Goal: Download file/media

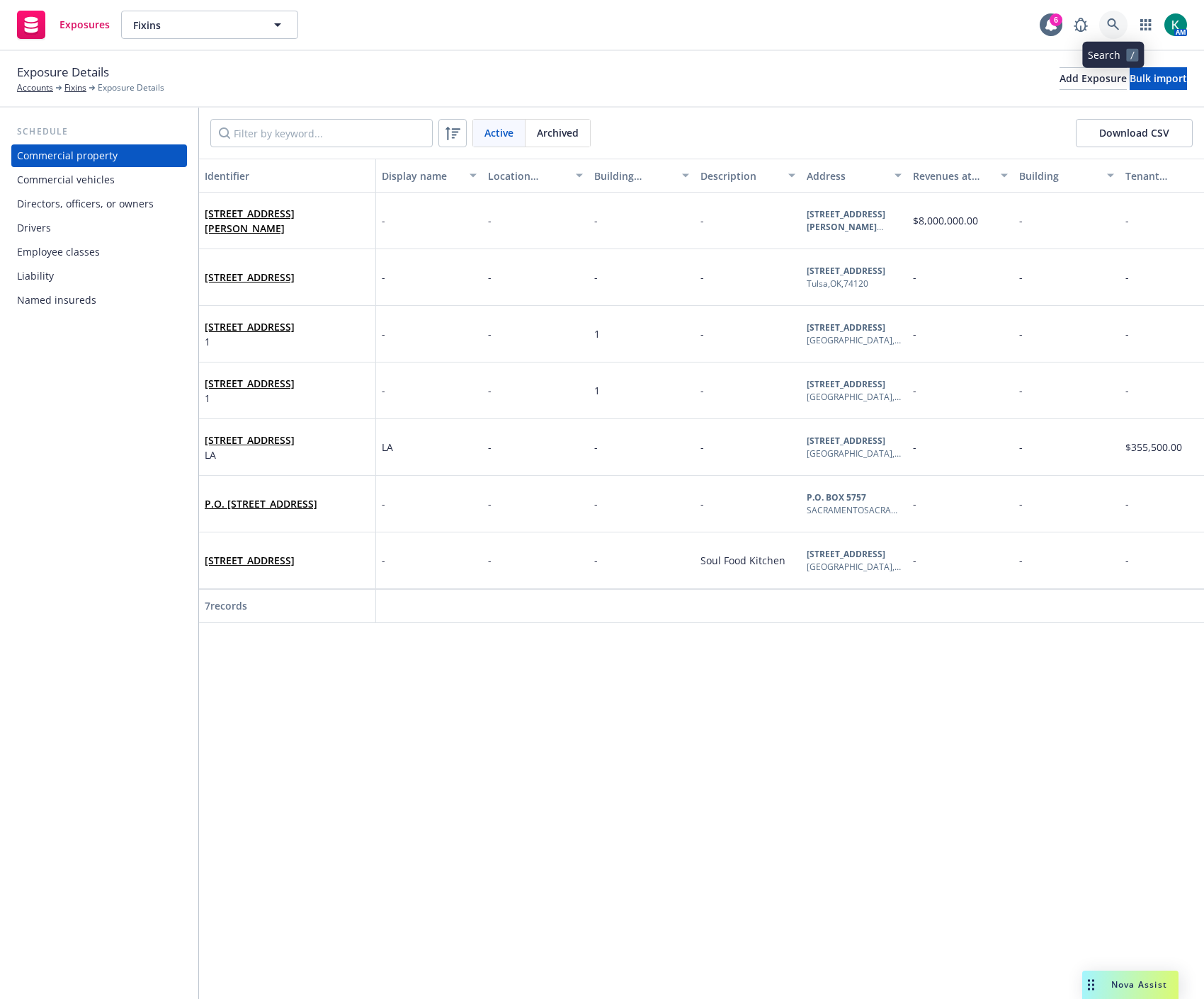
click at [1116, 27] on icon at bounding box center [1113, 25] width 12 height 12
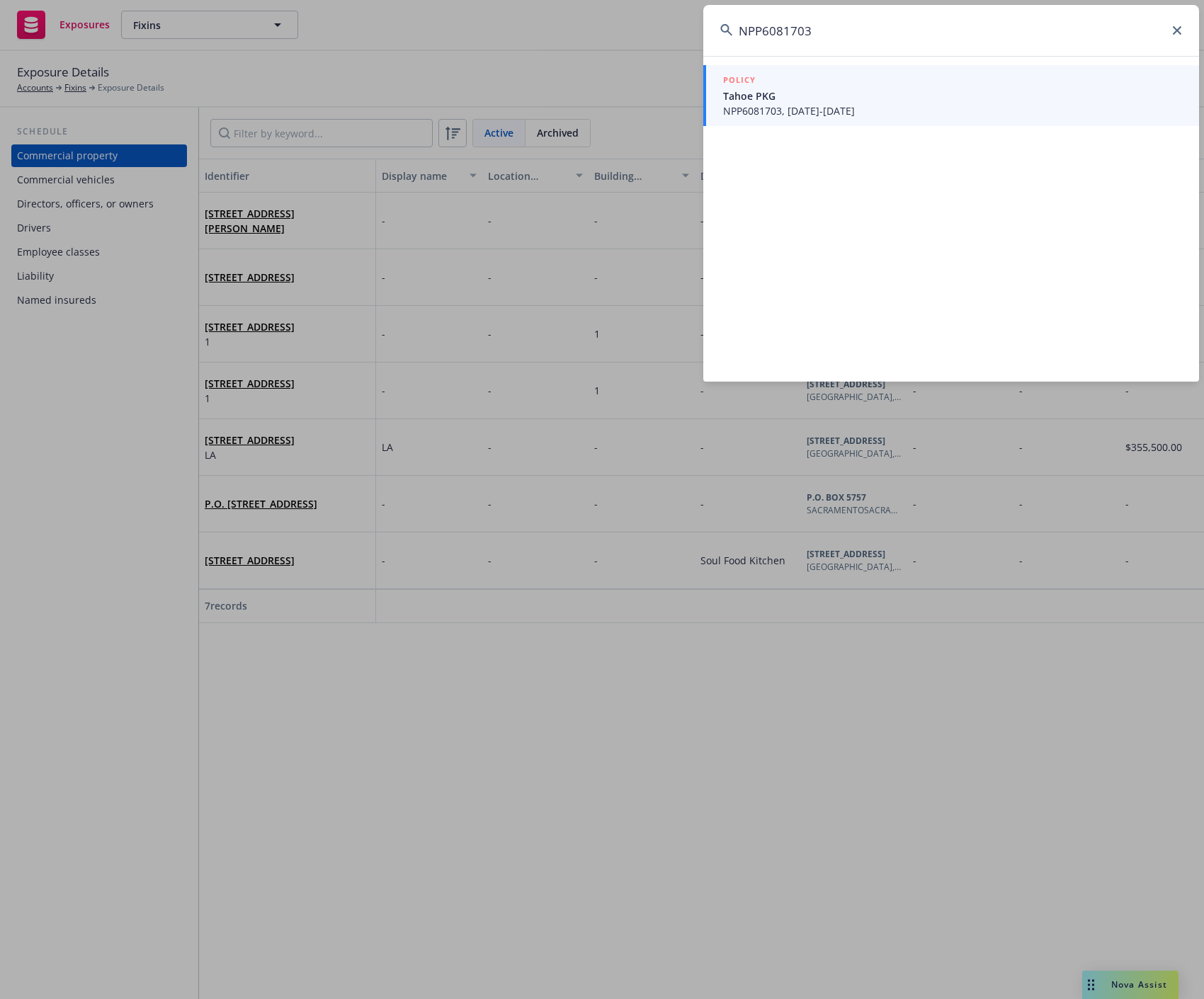
type input "NPP6081703"
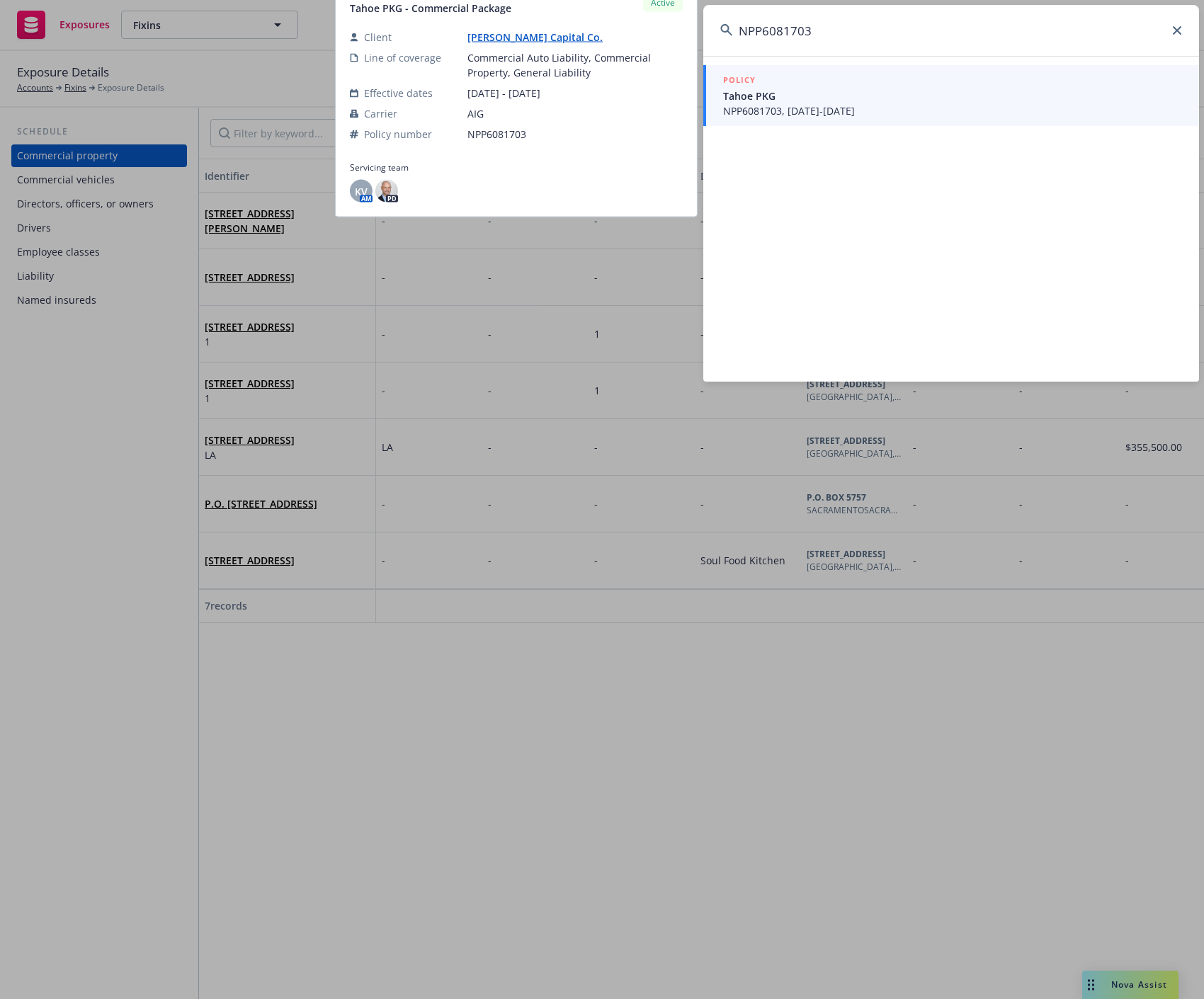
click at [776, 104] on span "NPP6081703, 11/15/2024-11/15/2025" at bounding box center [952, 110] width 459 height 15
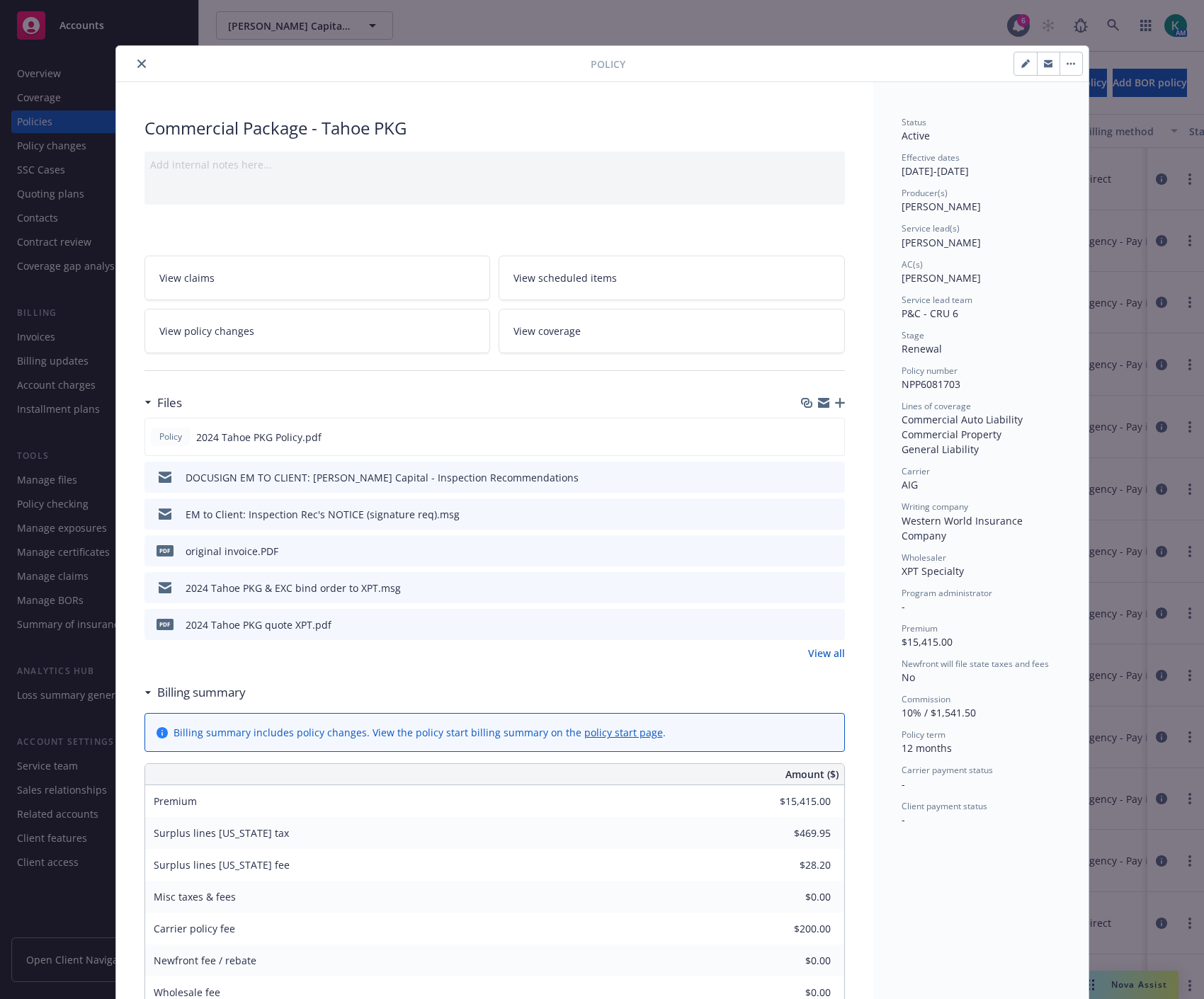
click at [134, 68] on button "close" at bounding box center [142, 64] width 17 height 17
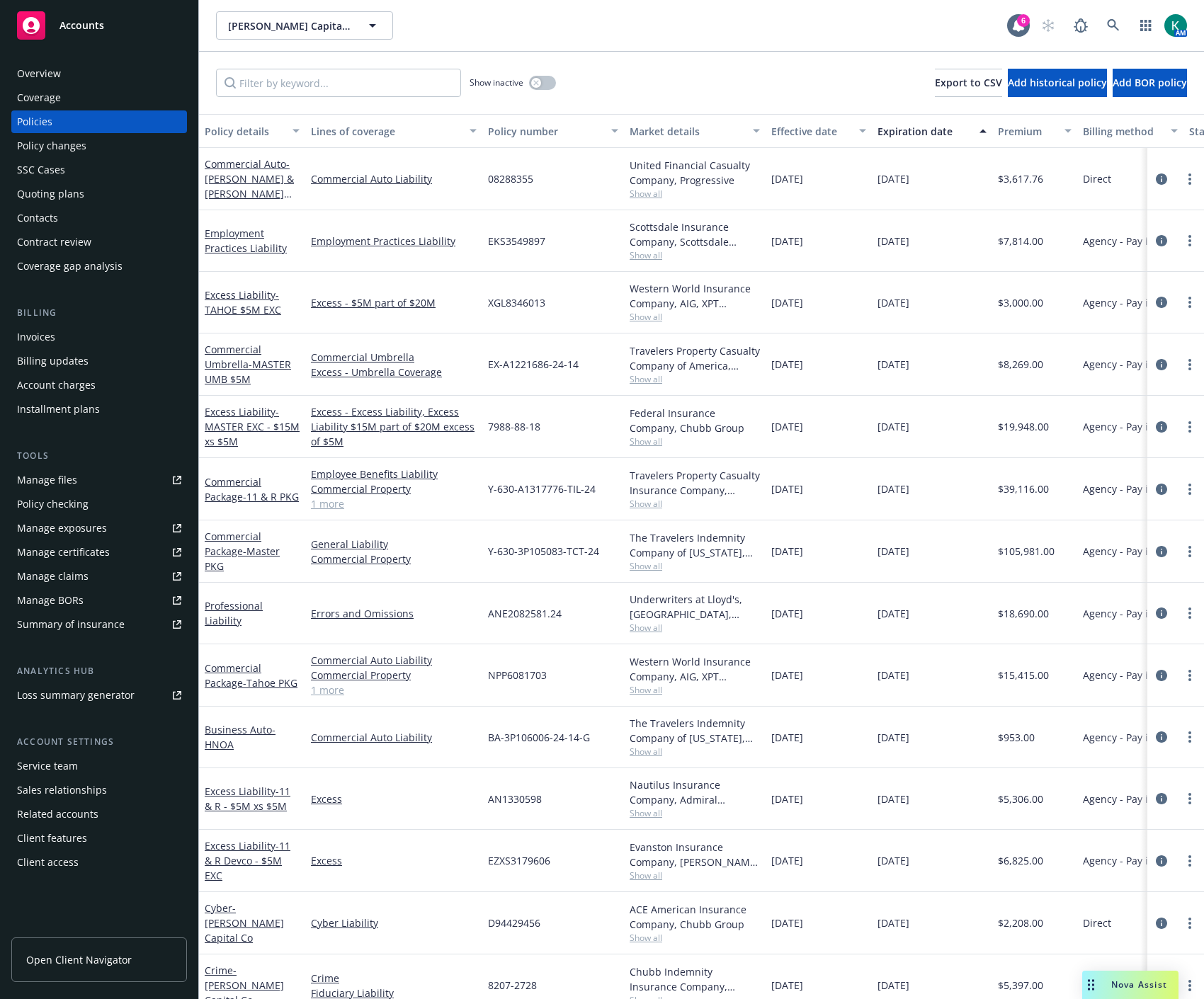
click at [54, 164] on div "SSC Cases" at bounding box center [41, 170] width 48 height 23
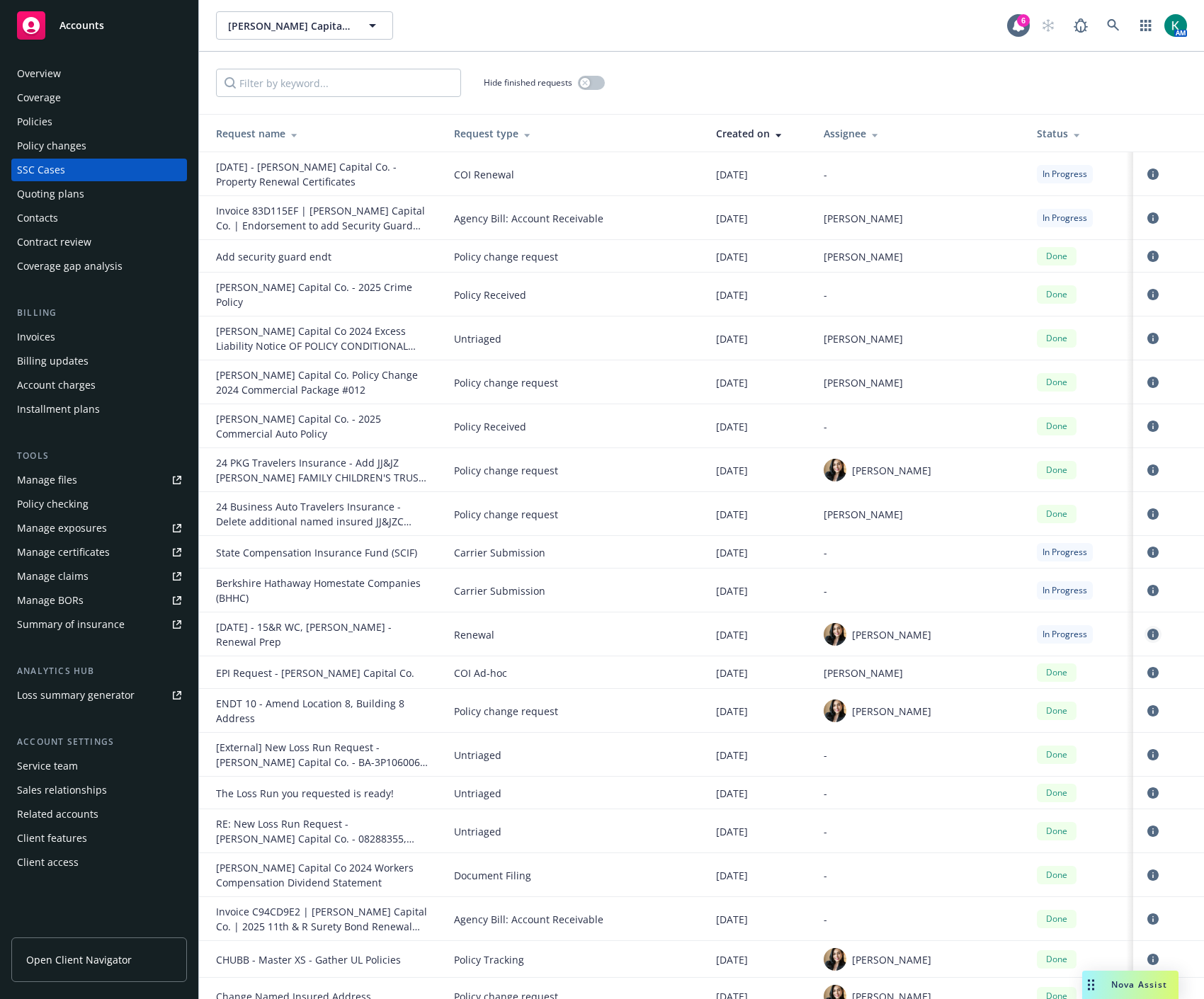
click at [1146, 626] on link "circleInformation" at bounding box center [1153, 635] width 17 height 17
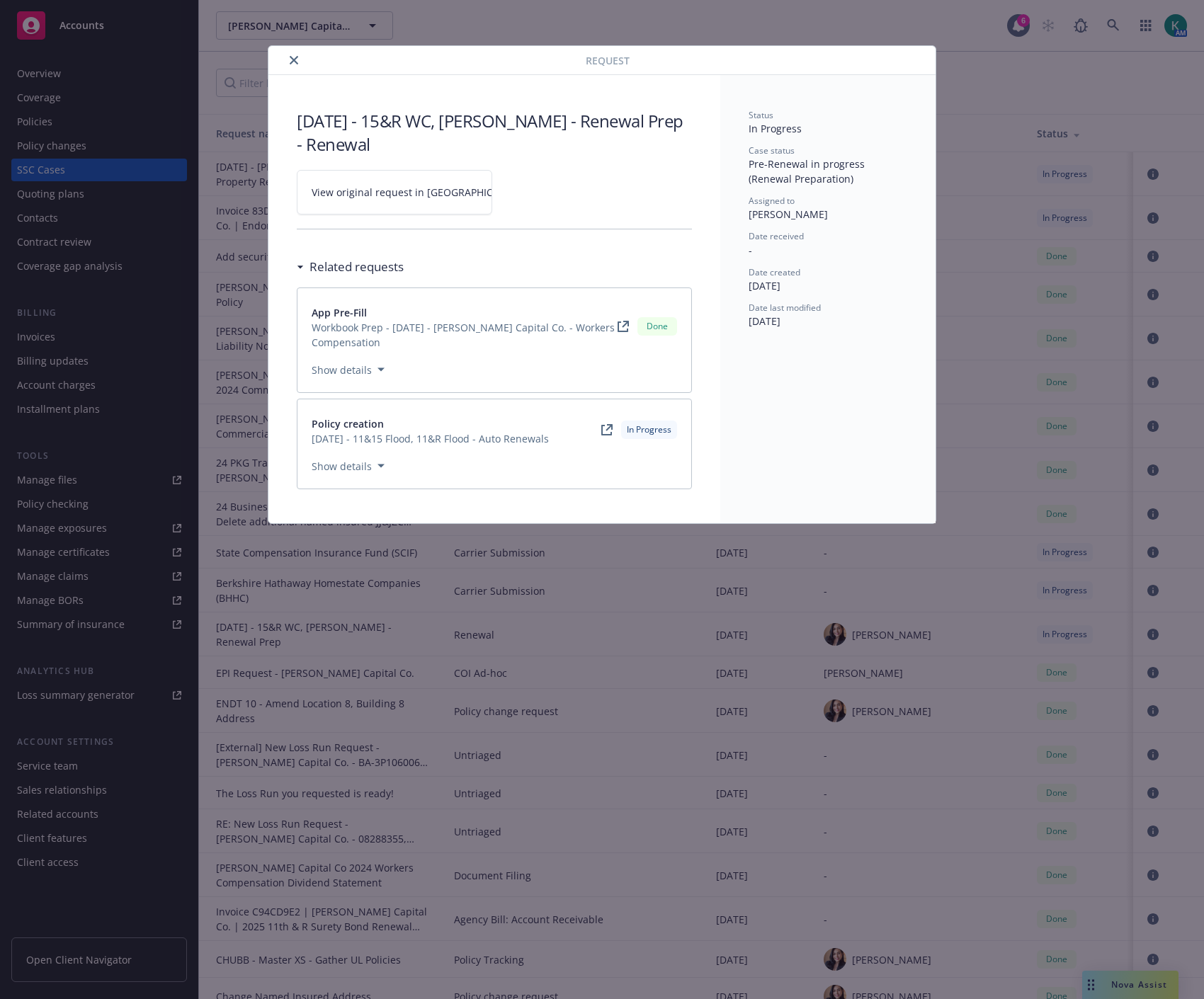
click at [383, 199] on span "View original request in SSC" at bounding box center [419, 192] width 215 height 15
click at [292, 64] on button "close" at bounding box center [294, 60] width 17 height 17
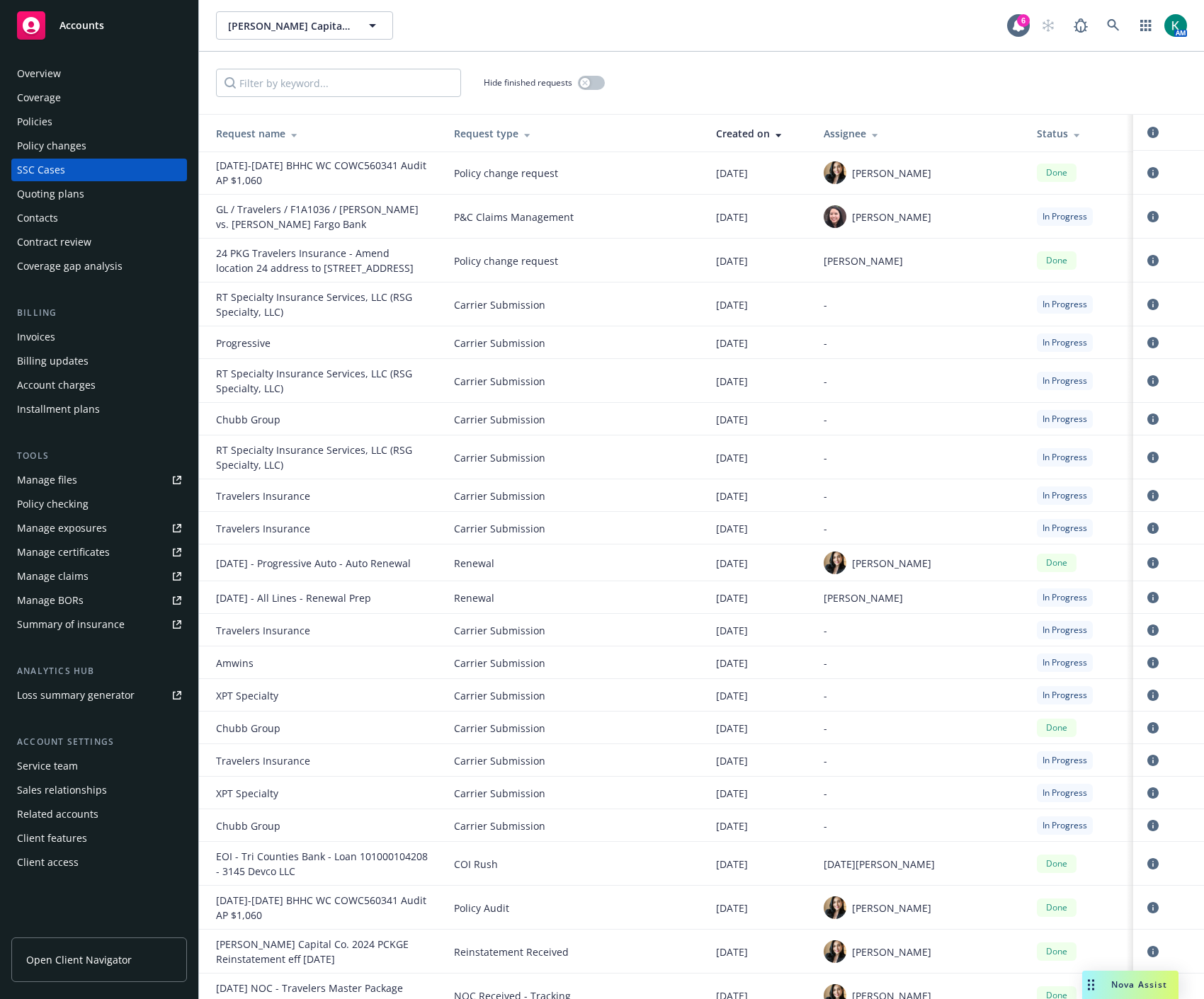
scroll to position [865, 0]
click at [1147, 591] on icon "circleInformation" at bounding box center [1153, 596] width 12 height 12
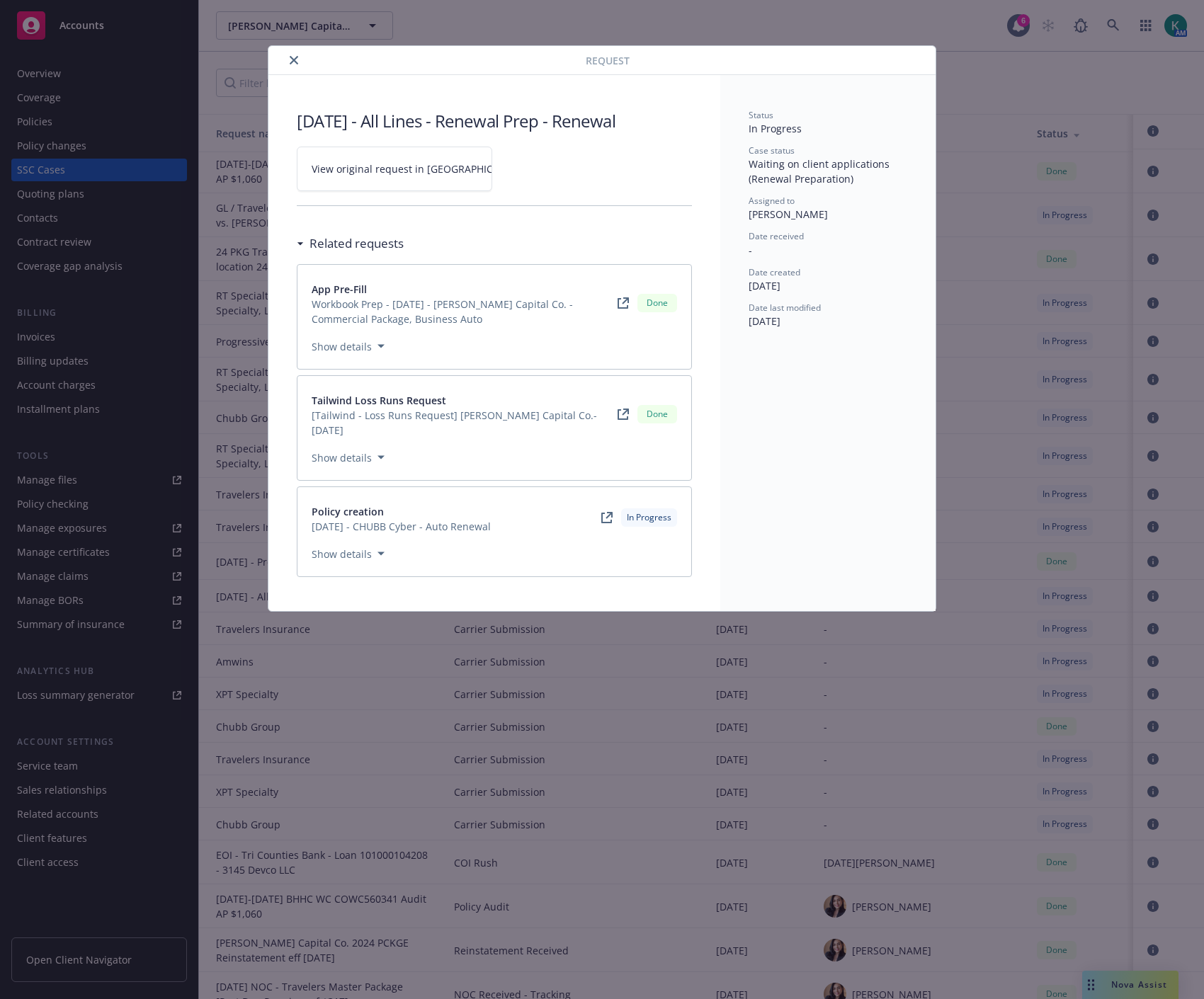
click at [393, 171] on span "View original request in SSC" at bounding box center [419, 168] width 215 height 15
drag, startPoint x: 292, startPoint y: 61, endPoint x: 354, endPoint y: 0, distance: 87.0
click at [291, 60] on icon "close" at bounding box center [293, 60] width 8 height 8
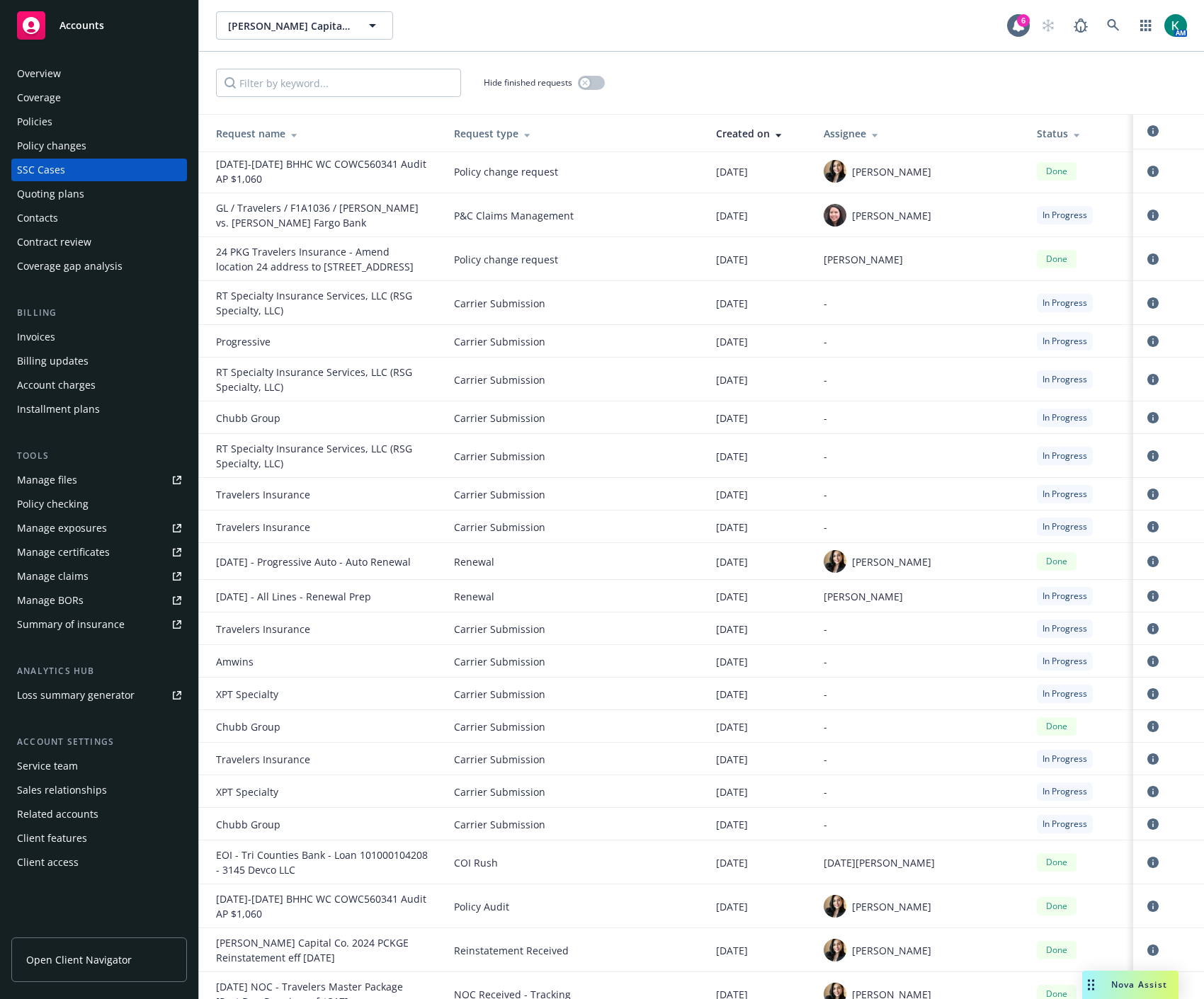
click at [48, 480] on div "Manage files" at bounding box center [47, 480] width 60 height 23
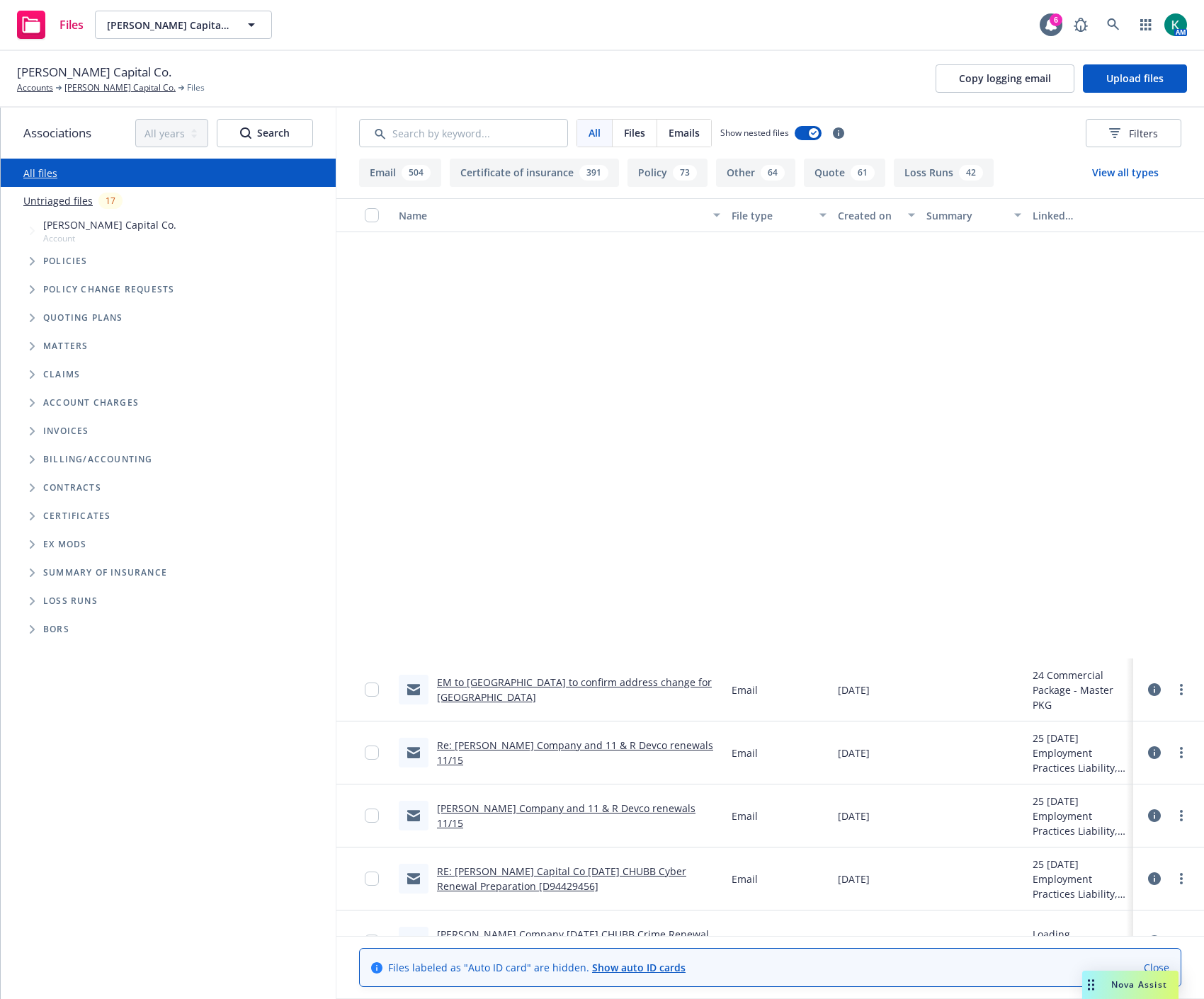
scroll to position [5142, 0]
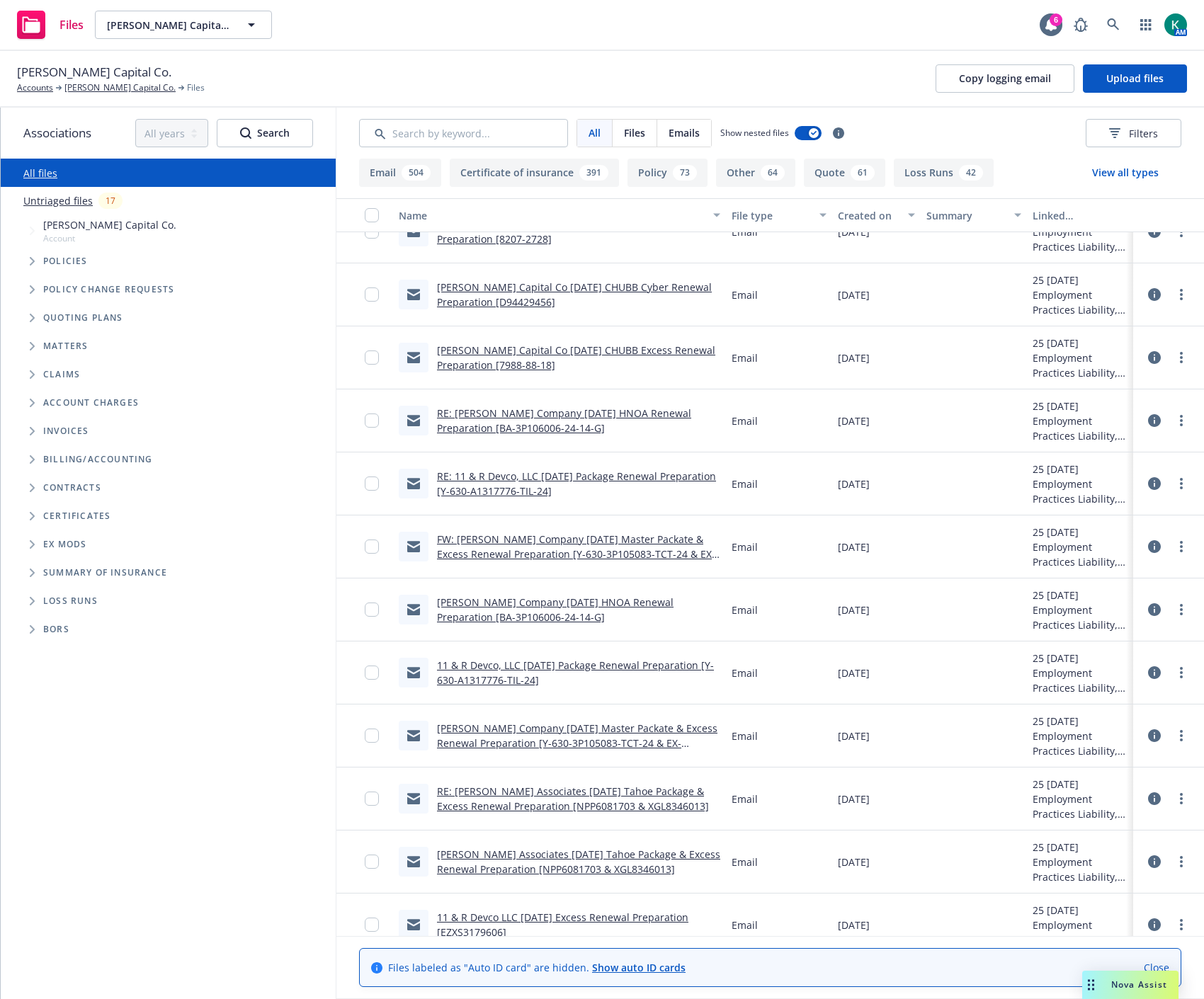
click at [584, 798] on div "RE: [PERSON_NAME] Associates [DATE] Tahoe Package & Excess Renewal Preparation …" at bounding box center [578, 799] width 283 height 30
click at [556, 790] on link "RE: [PERSON_NAME] Associates [DATE] Tahoe Package & Excess Renewal Preparation …" at bounding box center [572, 799] width 272 height 28
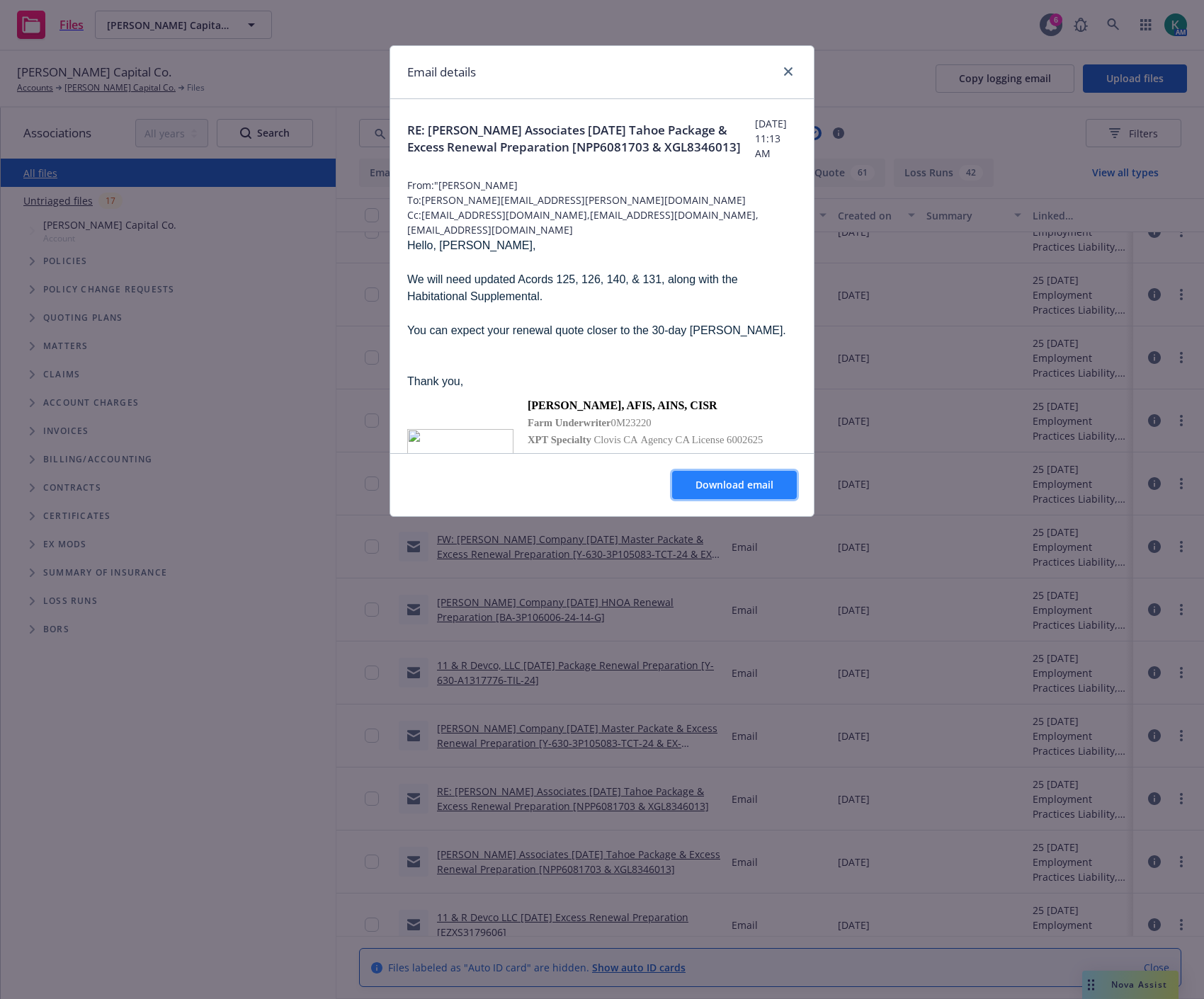
click at [695, 493] on button "Download email" at bounding box center [734, 485] width 124 height 28
click at [789, 68] on icon "close" at bounding box center [788, 71] width 8 height 8
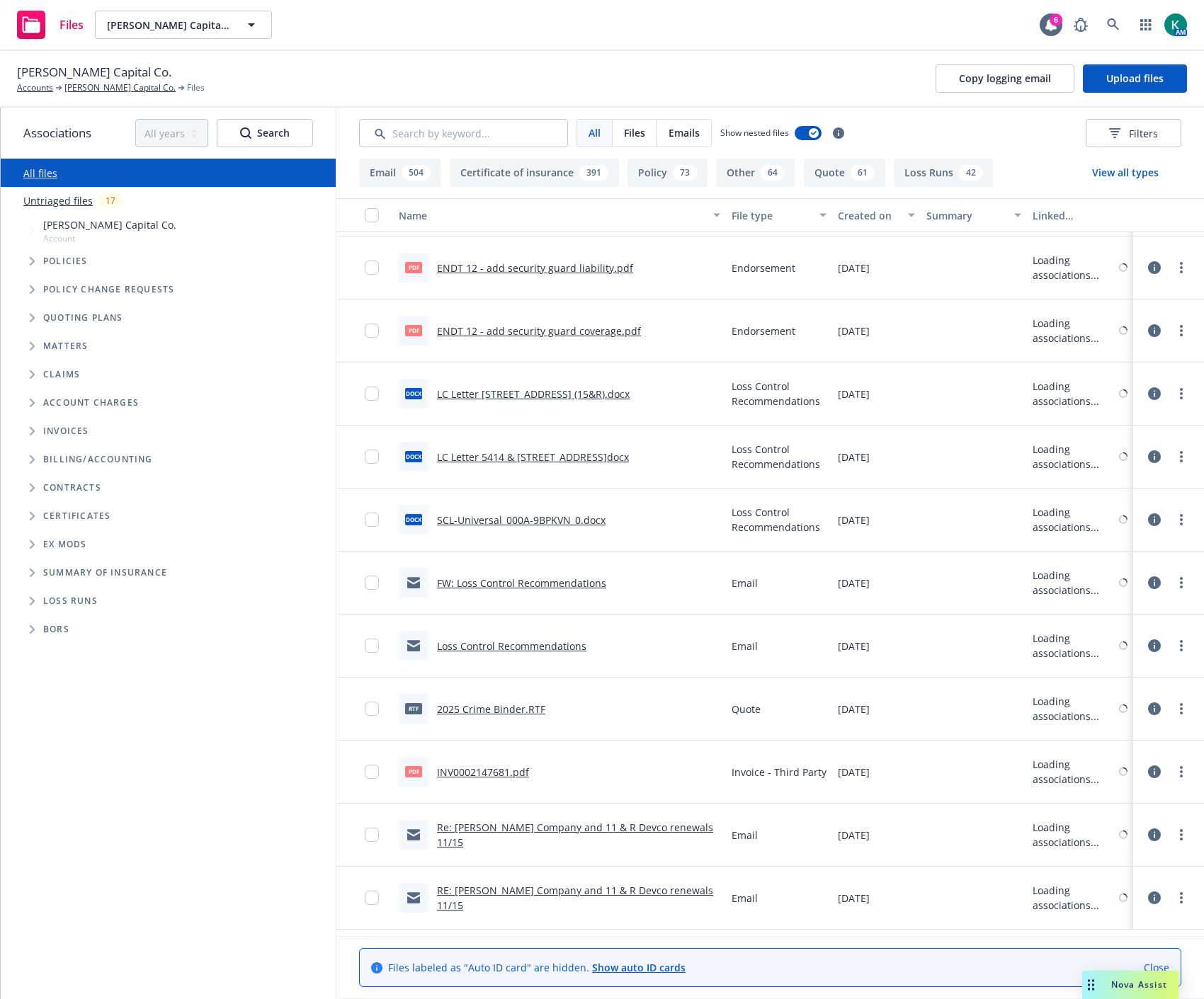
scroll to position [0, 0]
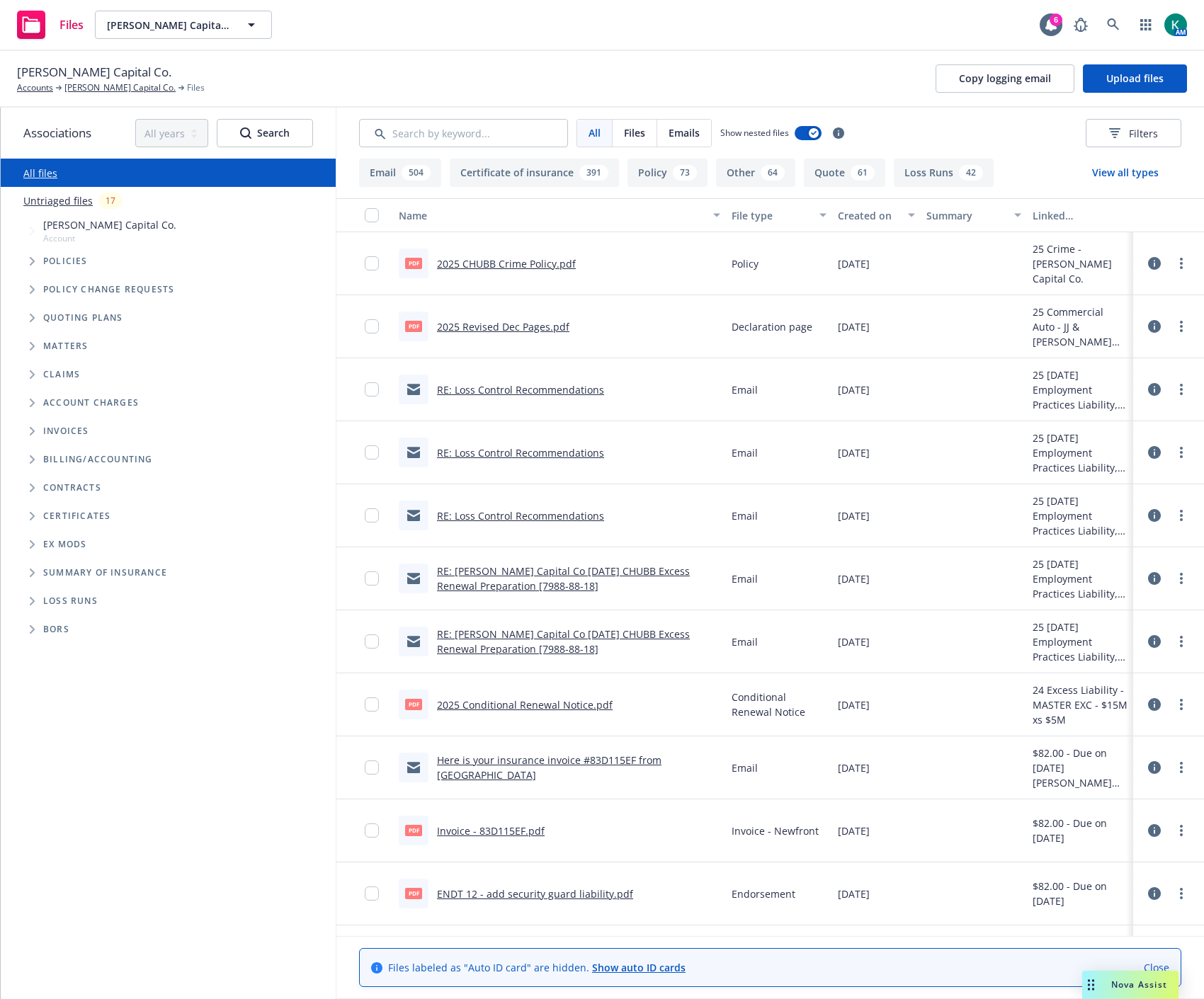
click at [454, 87] on div "[PERSON_NAME] Capital Co. Accounts [PERSON_NAME] Capital Co. Files Copy logging…" at bounding box center [602, 78] width 1170 height 31
